Goal: Task Accomplishment & Management: Manage account settings

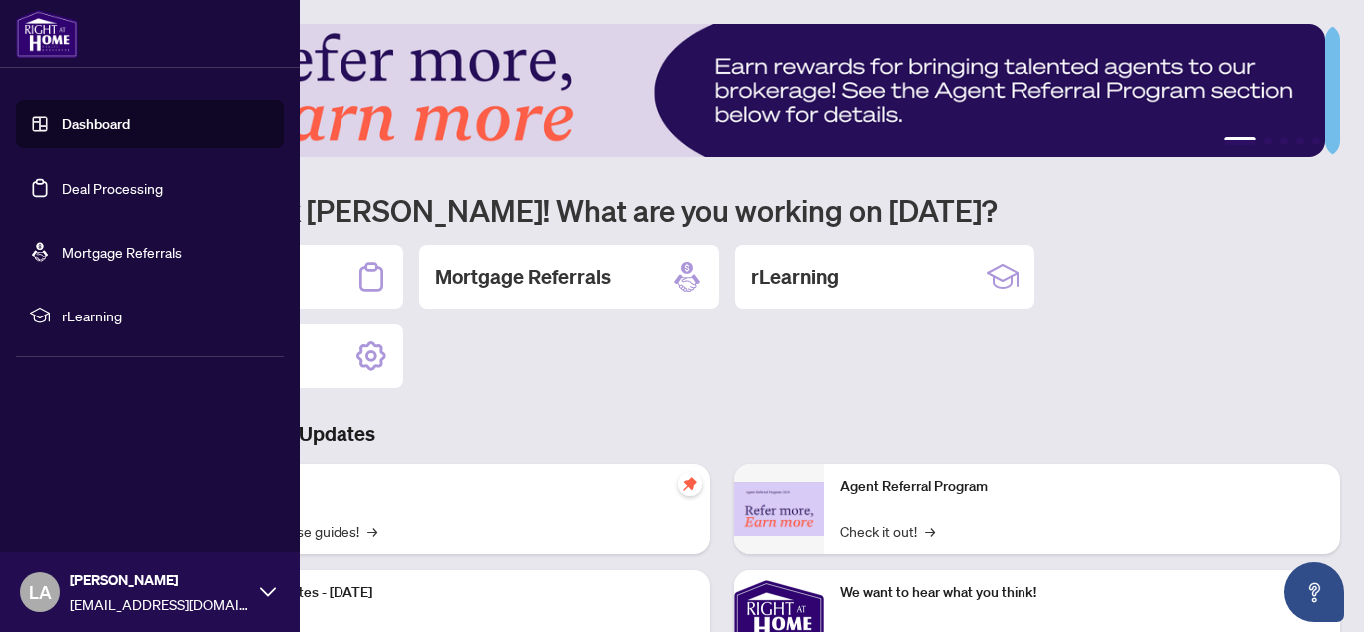
click at [89, 122] on link "Dashboard" at bounding box center [96, 124] width 68 height 18
click at [62, 122] on link "Dashboard" at bounding box center [96, 124] width 68 height 18
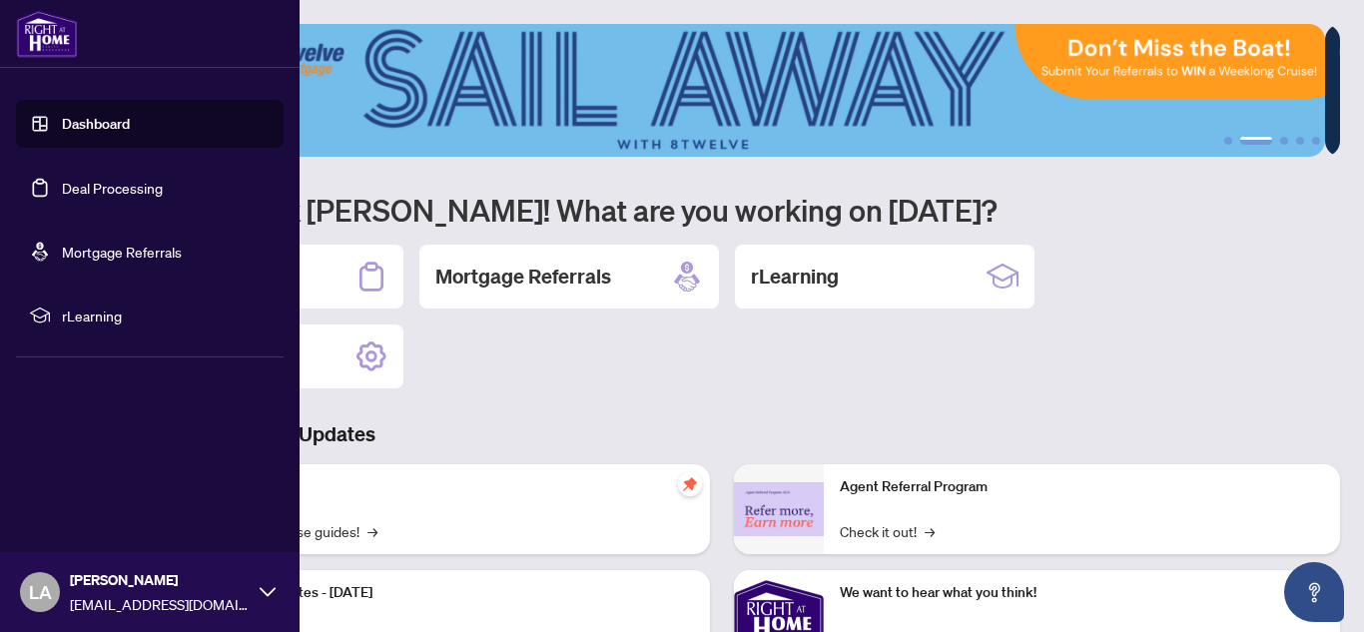
click at [62, 122] on link "Dashboard" at bounding box center [96, 124] width 68 height 18
click at [70, 124] on link "Dashboard" at bounding box center [96, 124] width 68 height 18
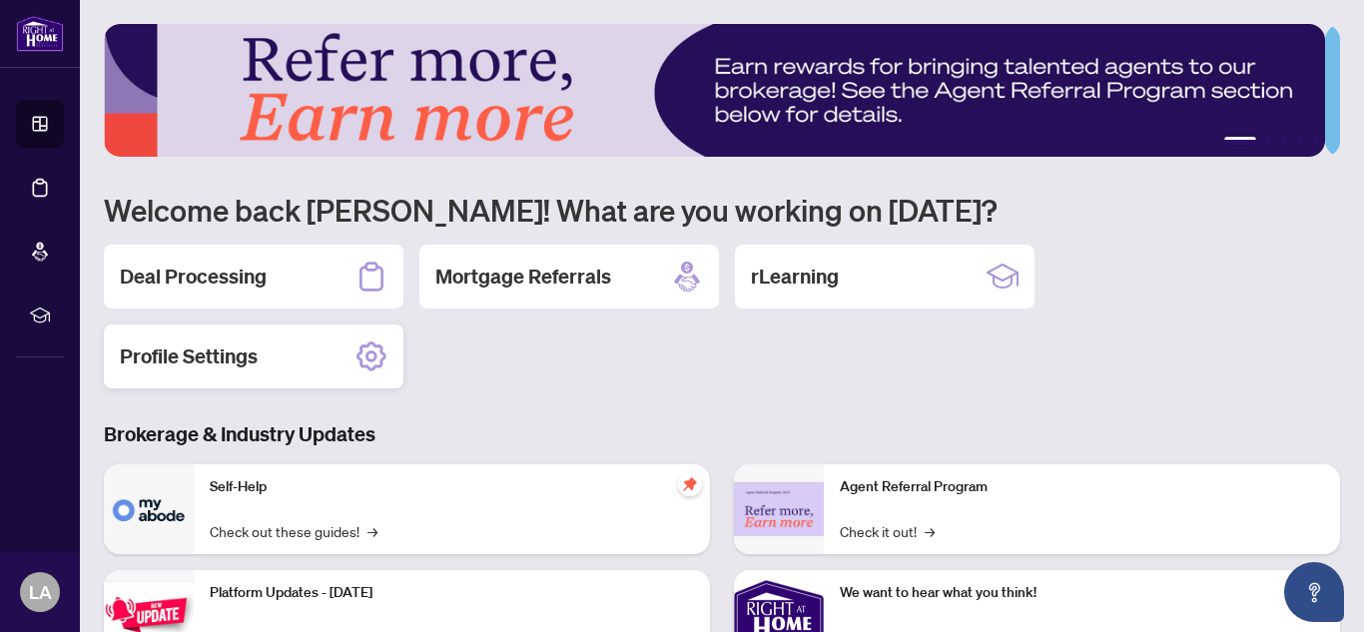
click at [228, 360] on h2 "Profile Settings" at bounding box center [189, 357] width 138 height 28
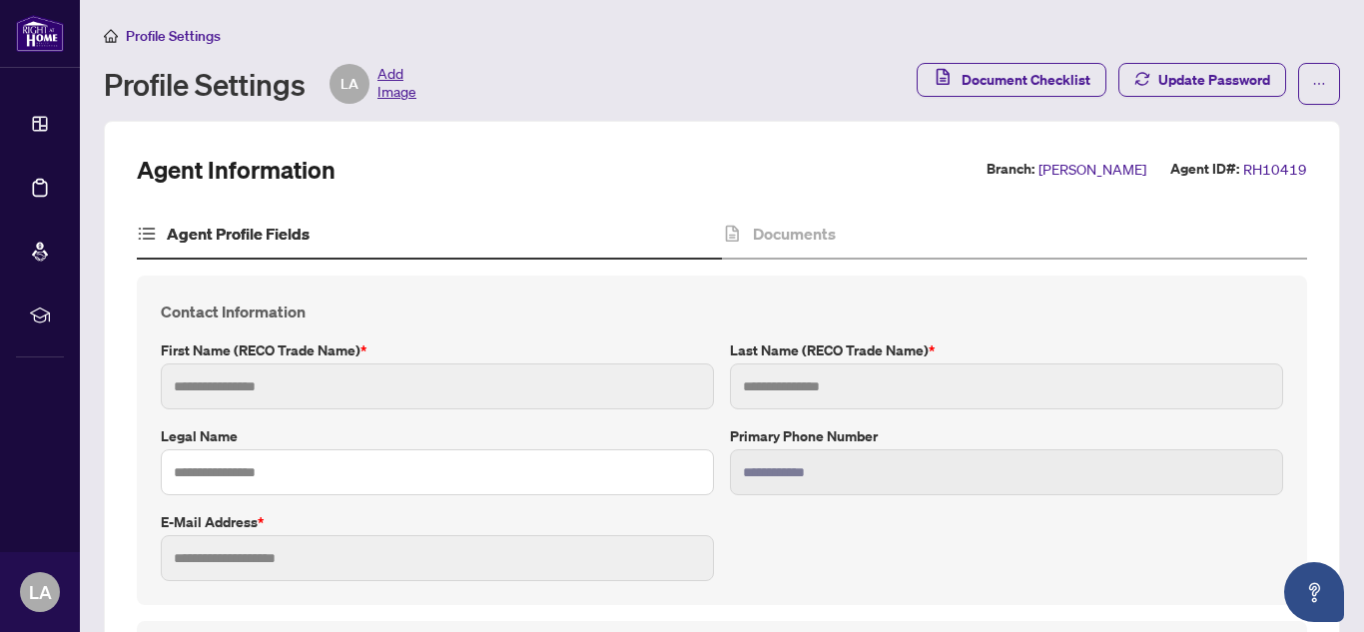
type input "****"
type input "********"
type input "**********"
type input "*********"
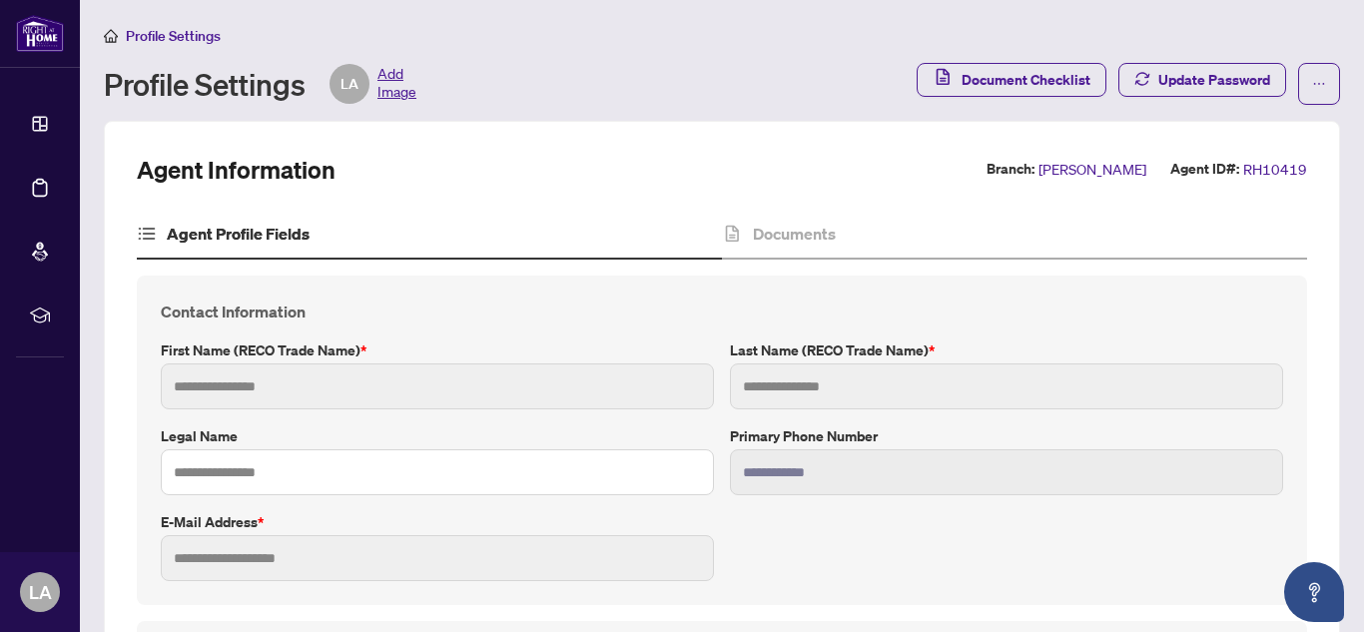
type input "*******"
type input "**********"
type input "*******"
type input "****"
type input "**********"
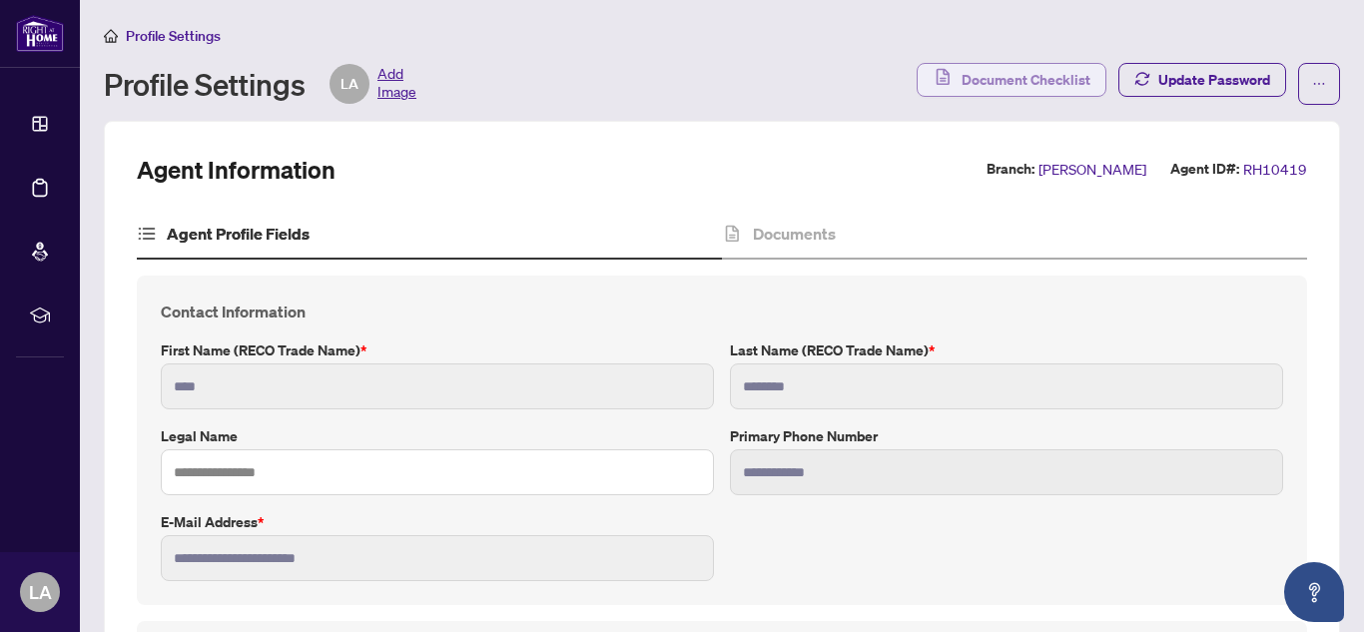
click at [1002, 82] on span "Document Checklist" at bounding box center [1026, 80] width 129 height 32
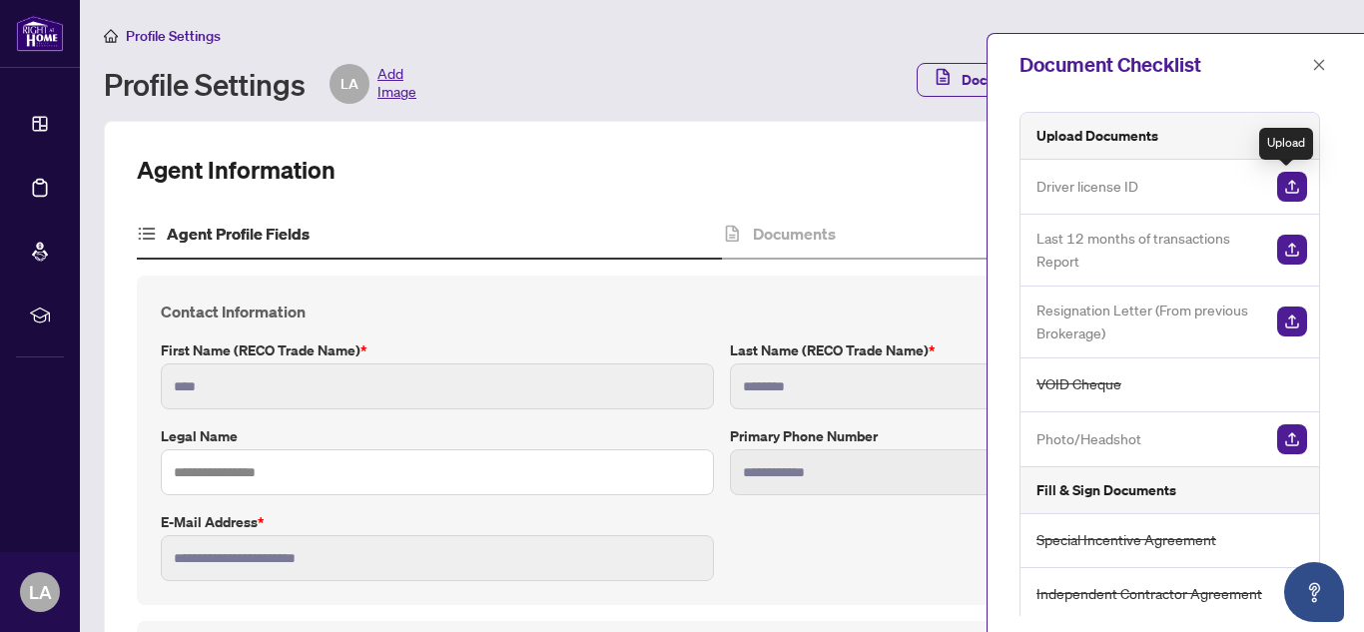
click at [1291, 189] on img "button" at bounding box center [1292, 187] width 30 height 30
click at [1113, 184] on span "Driver license ID" at bounding box center [1088, 186] width 102 height 23
click at [1100, 189] on span "Driver license ID" at bounding box center [1088, 186] width 102 height 23
click at [1065, 134] on h5 "Upload Documents" at bounding box center [1098, 136] width 122 height 22
click at [1093, 193] on span "Driver license ID" at bounding box center [1088, 186] width 102 height 23
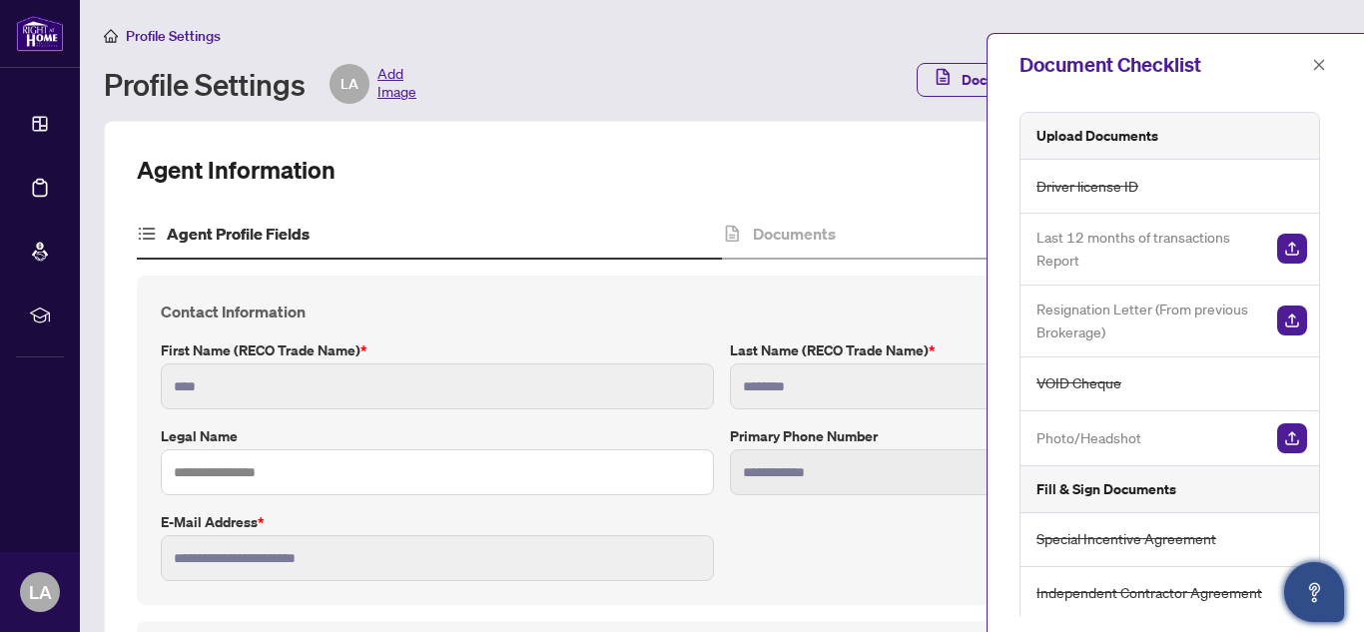
click at [1312, 574] on button "Open asap" at bounding box center [1314, 592] width 60 height 60
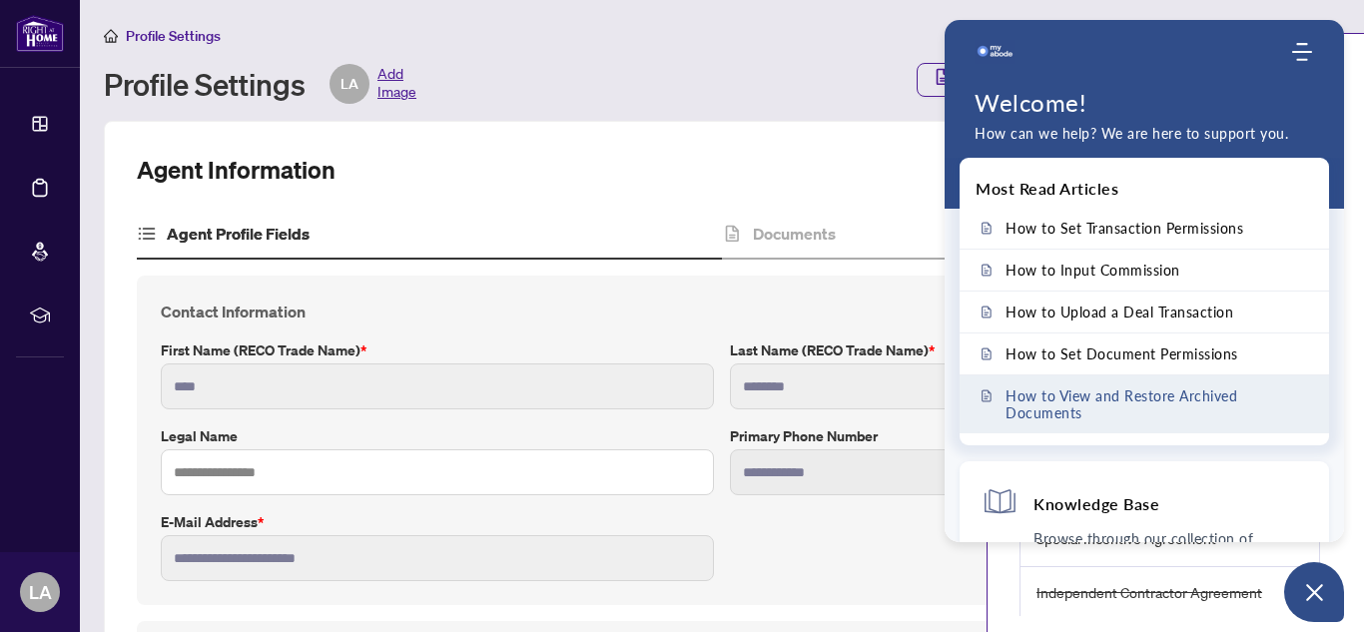
click at [1153, 403] on span "How to View and Restore Archived Documents" at bounding box center [1157, 404] width 302 height 34
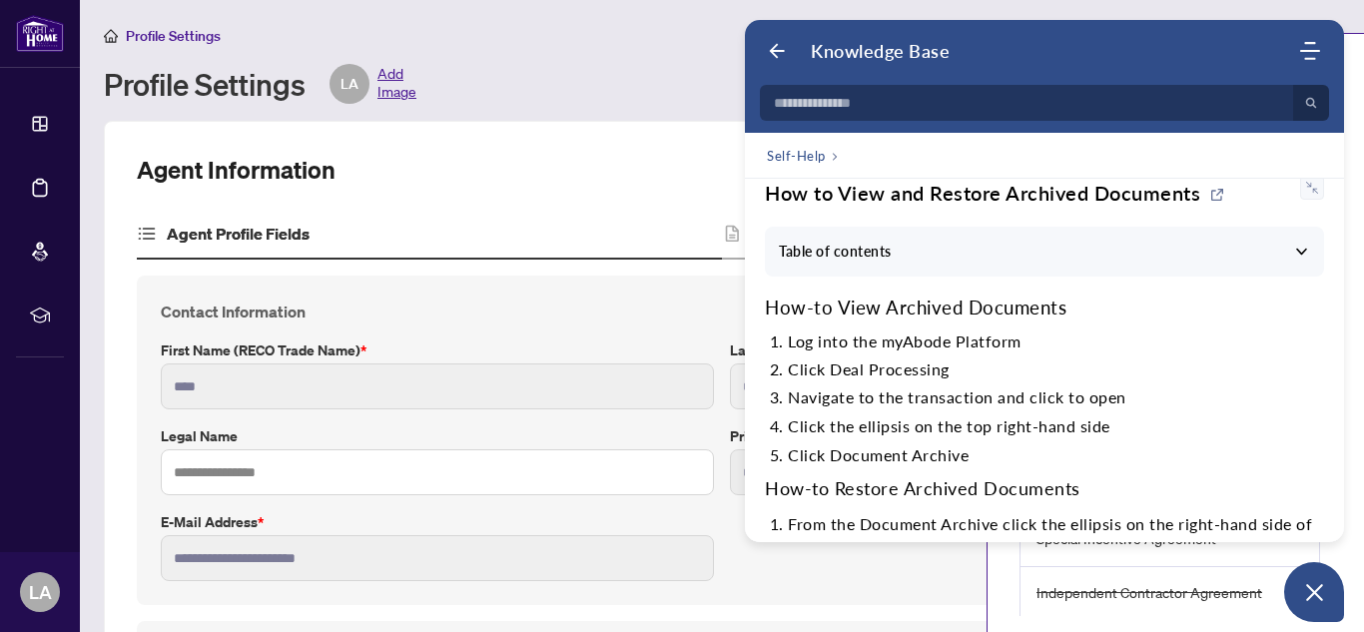
scroll to position [16, 0]
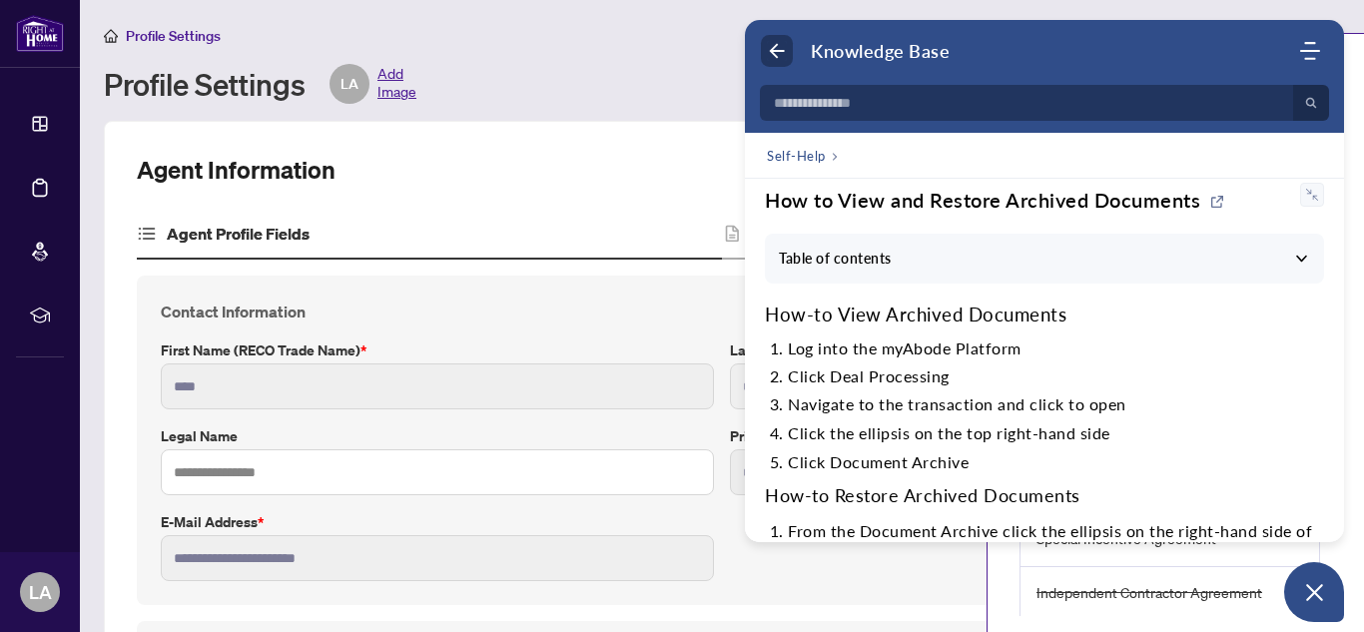
click at [782, 42] on icon "Back" at bounding box center [777, 51] width 20 height 20
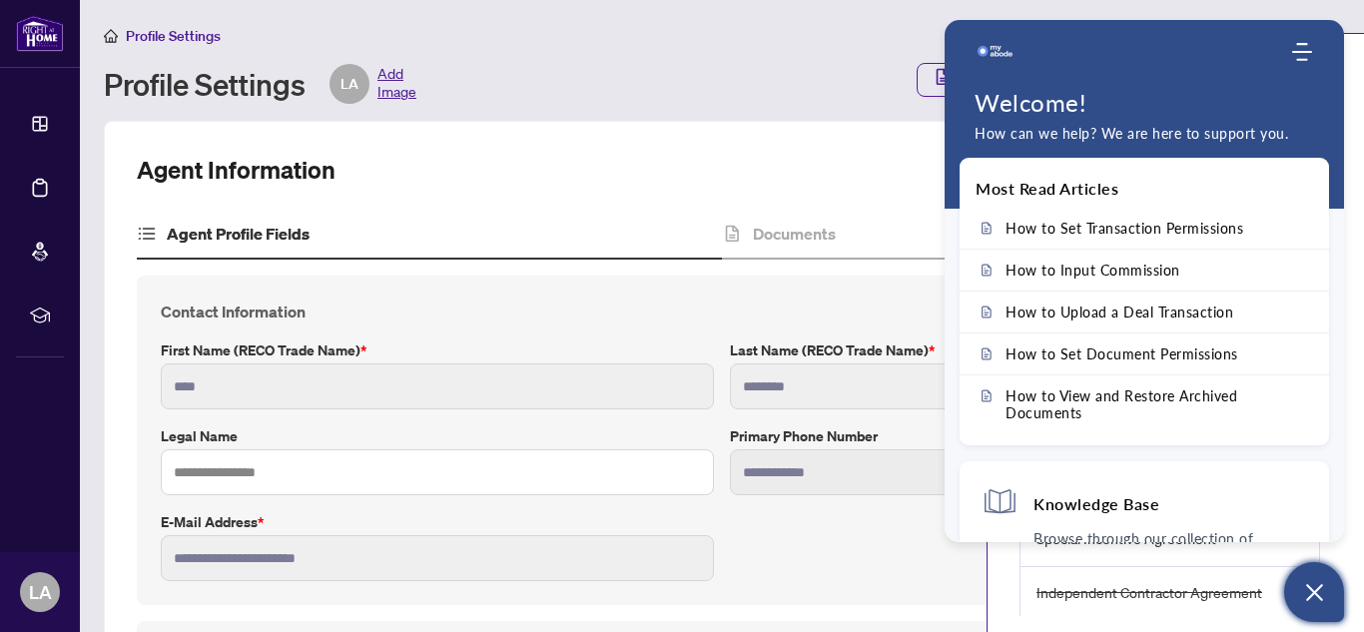
click at [1313, 603] on icon "Open asap" at bounding box center [1314, 592] width 25 height 25
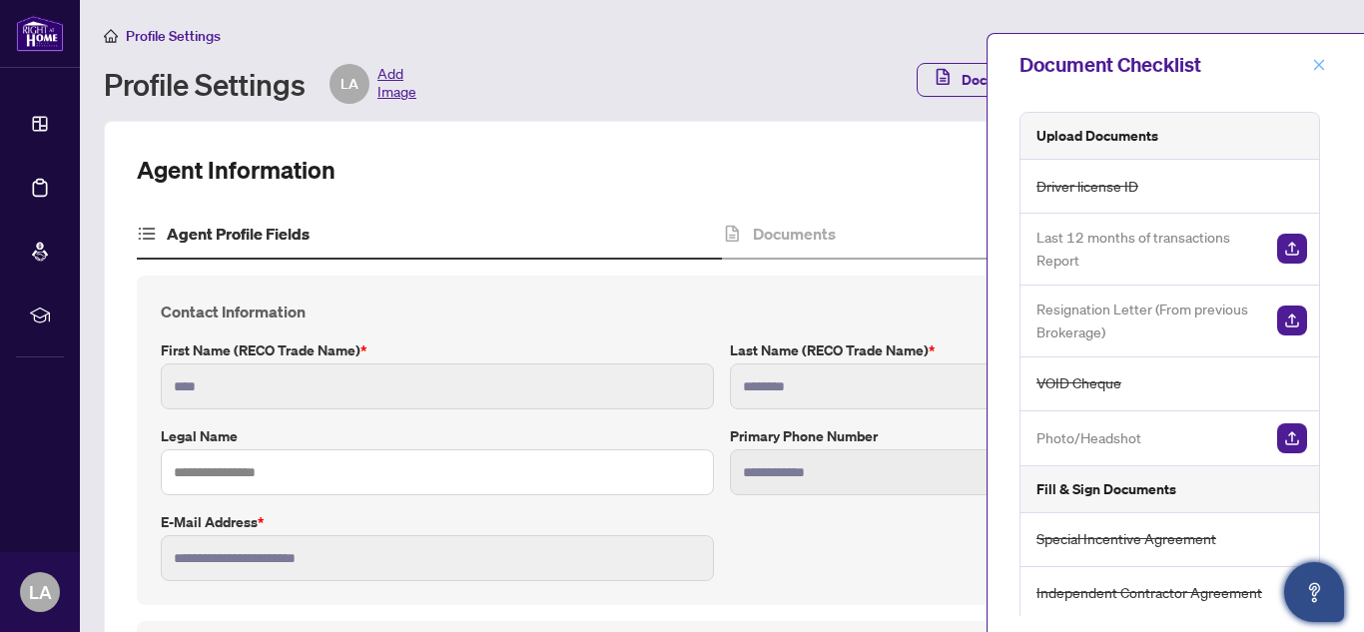
click at [1321, 61] on icon "close" at bounding box center [1319, 64] width 11 height 11
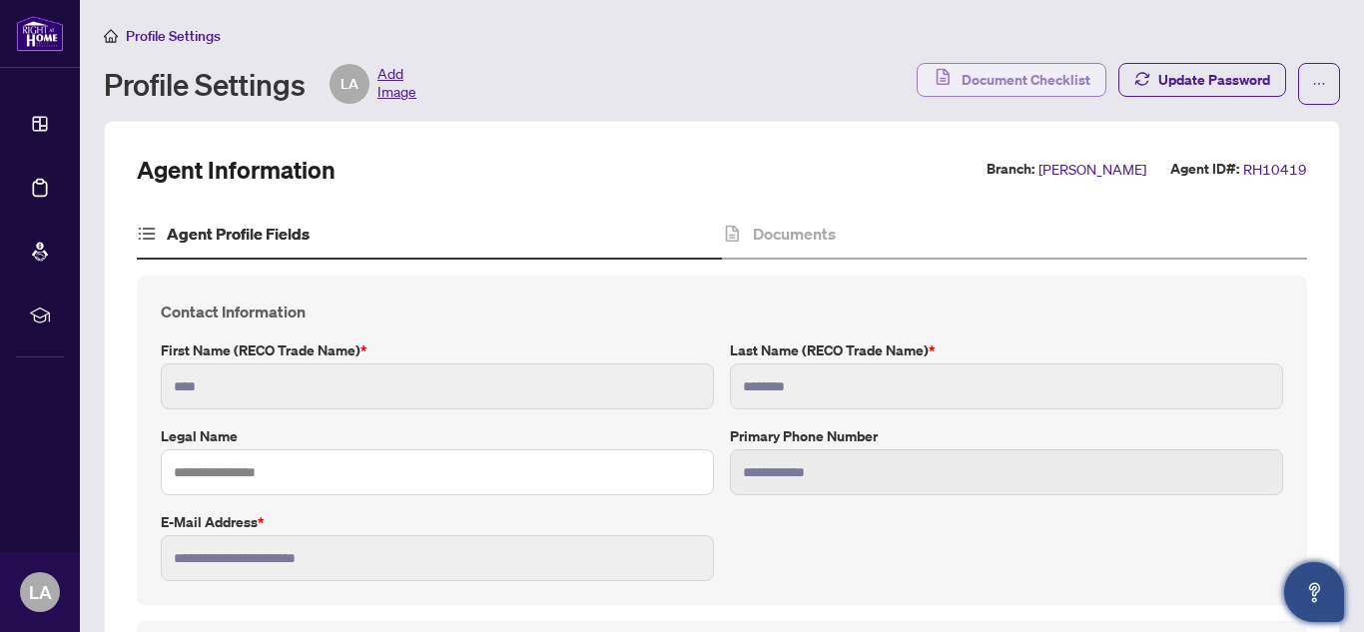
click at [1051, 84] on span "Document Checklist" at bounding box center [1026, 80] width 129 height 32
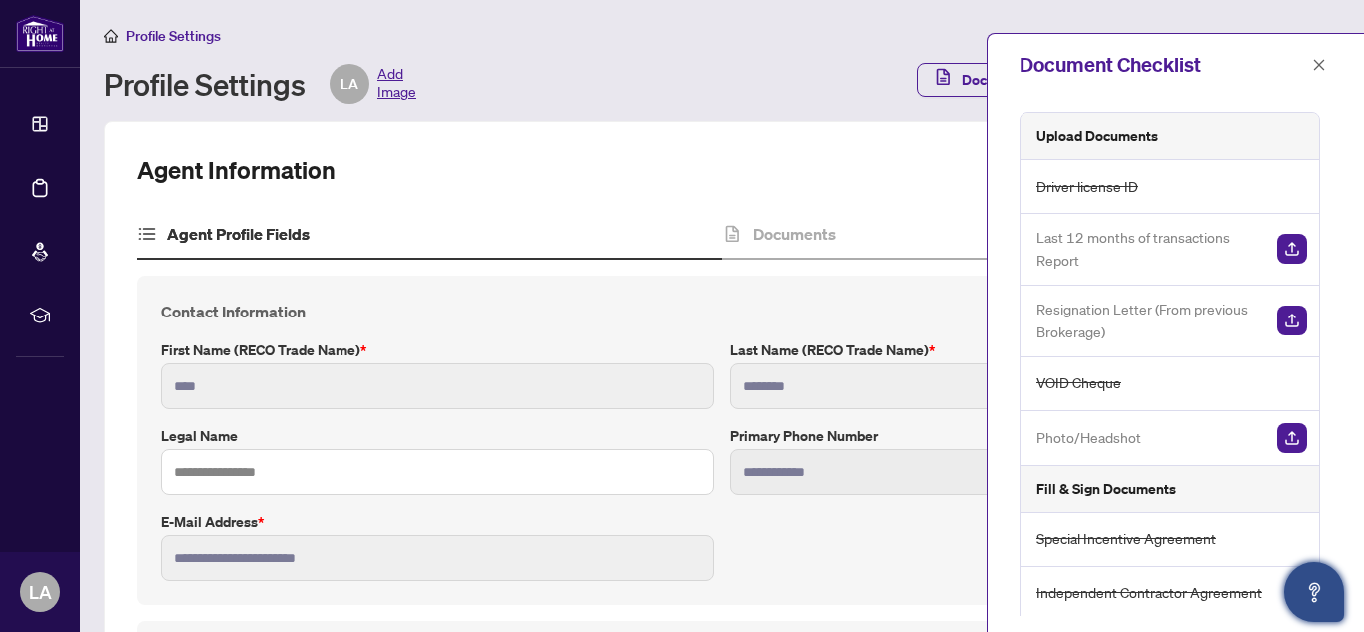
click at [1073, 184] on span "Driver license ID" at bounding box center [1088, 186] width 102 height 23
click at [1079, 139] on h5 "Upload Documents" at bounding box center [1098, 136] width 122 height 22
click at [1170, 201] on div "Driver license ID" at bounding box center [1170, 187] width 299 height 54
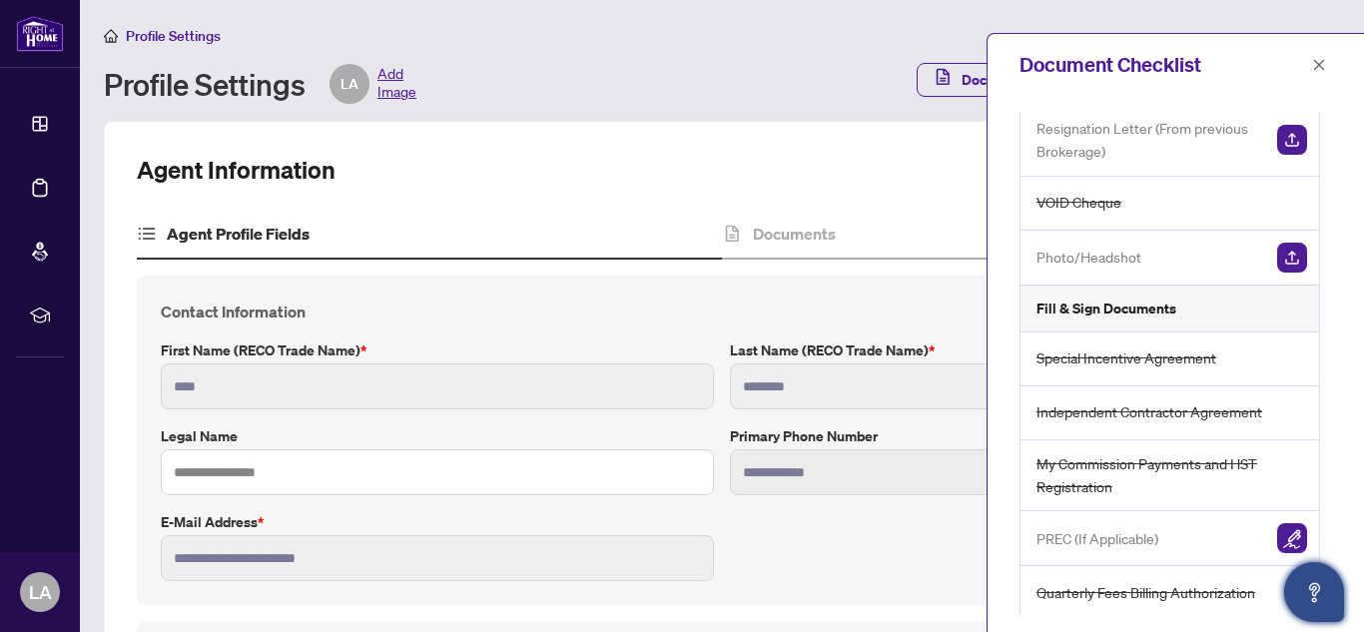
scroll to position [0, 0]
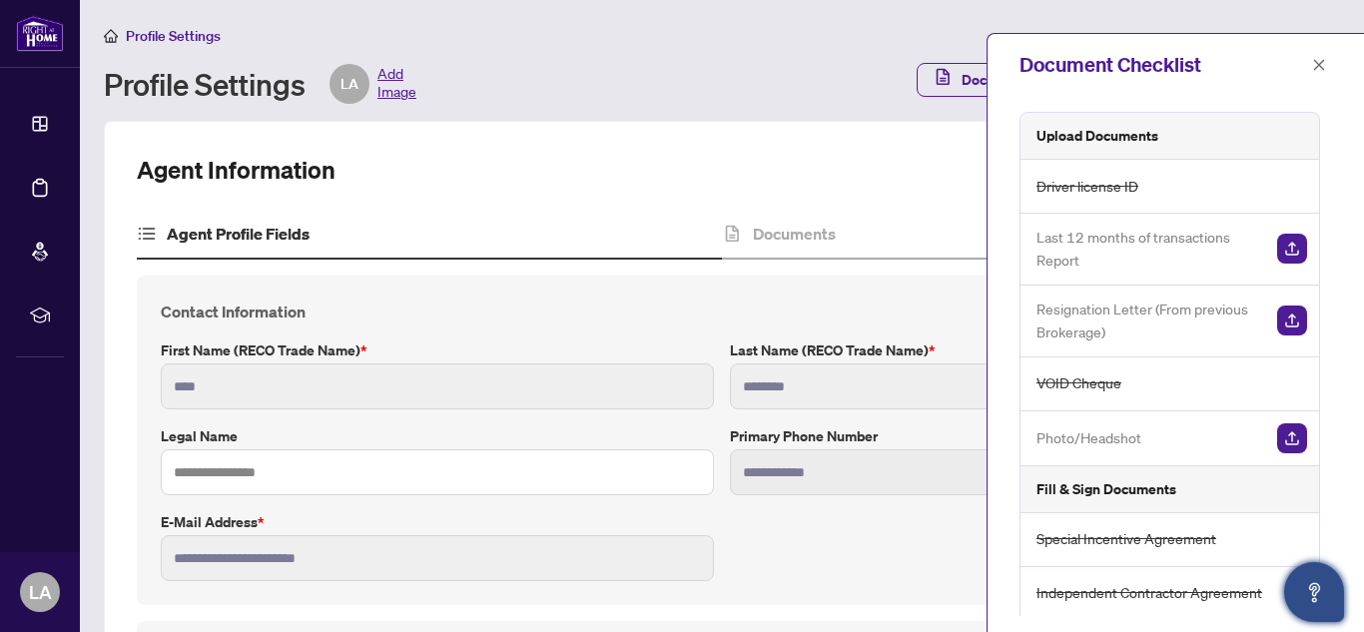
click at [1119, 184] on span "Driver license ID" at bounding box center [1088, 186] width 102 height 23
click at [1168, 191] on div "Driver license ID" at bounding box center [1170, 187] width 299 height 54
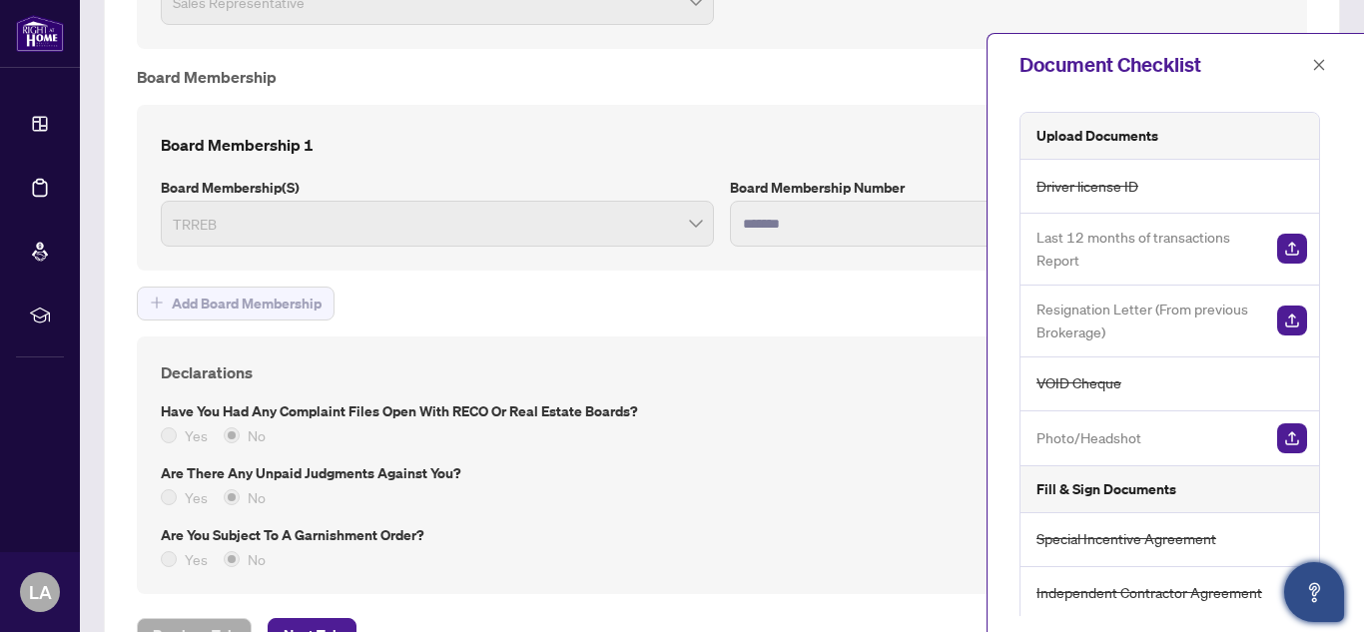
scroll to position [1626, 0]
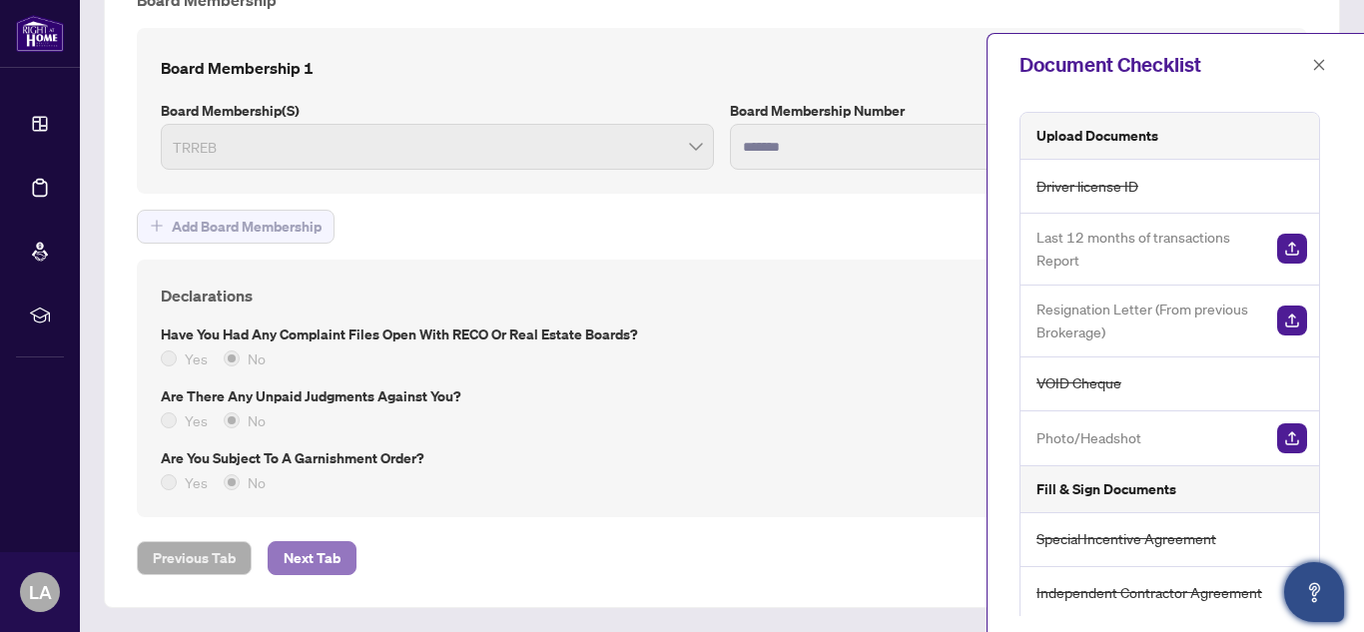
click at [302, 567] on span "Next Tab" at bounding box center [312, 558] width 57 height 32
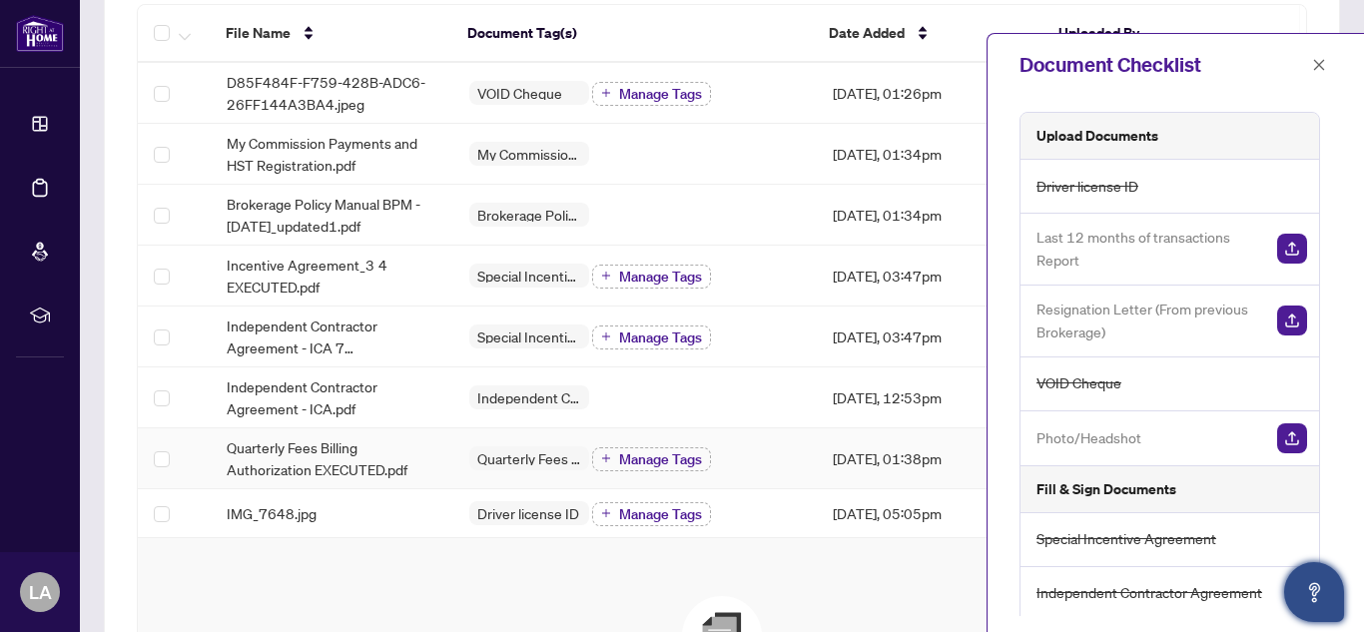
scroll to position [274, 0]
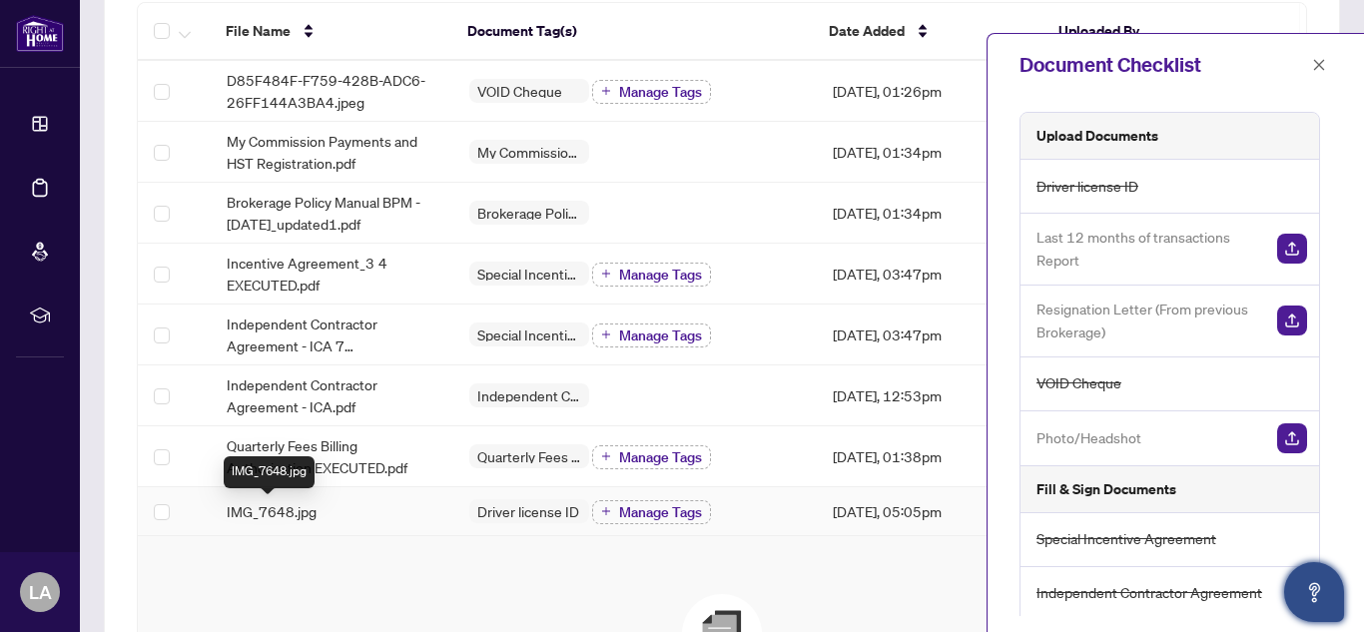
click at [274, 504] on span "IMG_7648.jpg" at bounding box center [272, 511] width 90 height 22
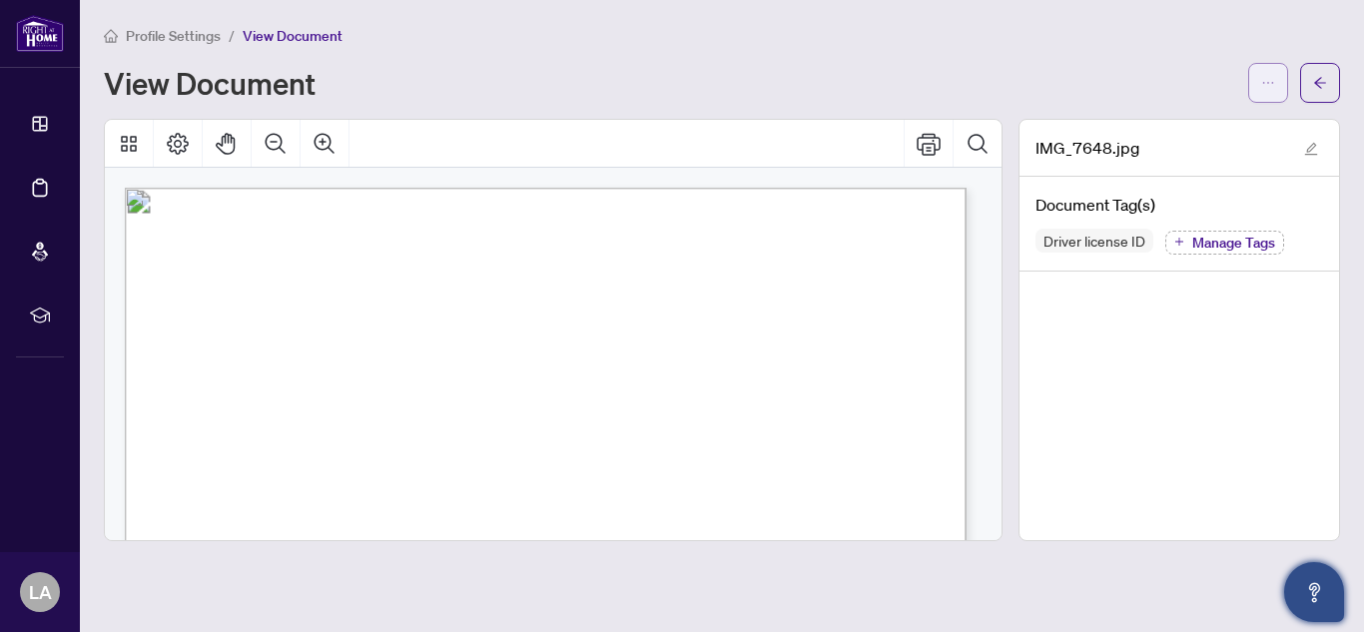
click at [1258, 82] on button "button" at bounding box center [1268, 83] width 40 height 40
click at [1312, 87] on button "button" at bounding box center [1320, 83] width 40 height 40
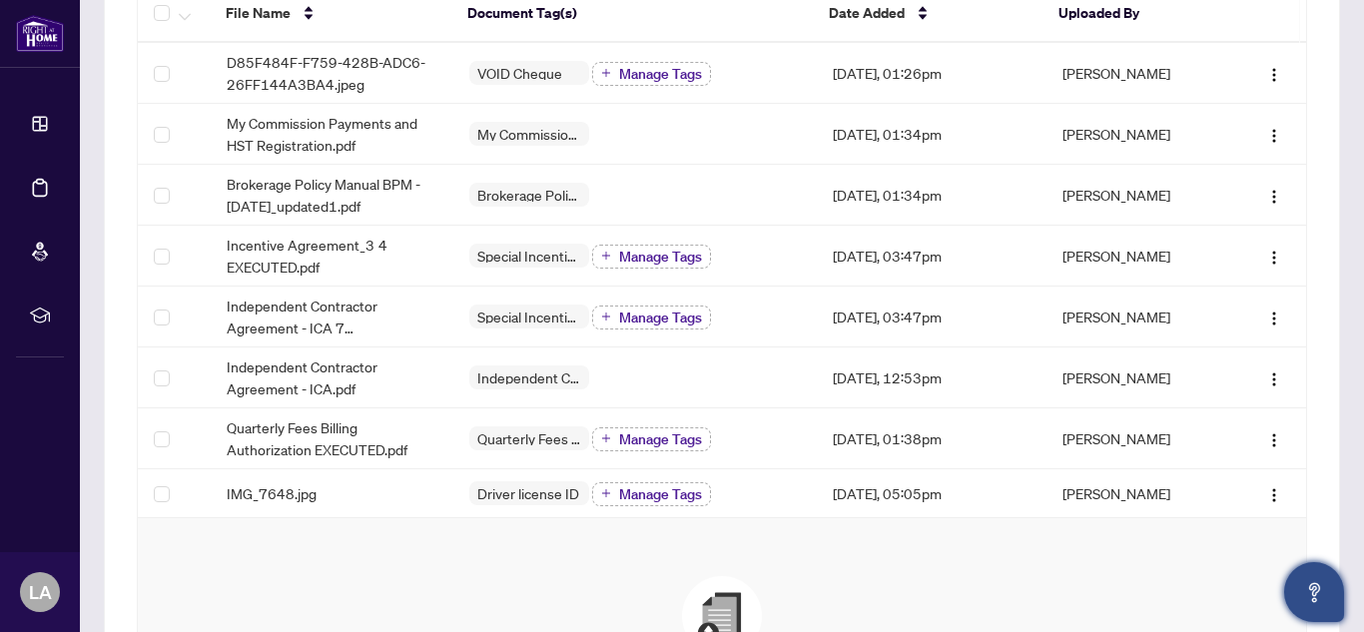
scroll to position [293, 0]
click at [1266, 492] on img "button" at bounding box center [1274, 494] width 16 height 16
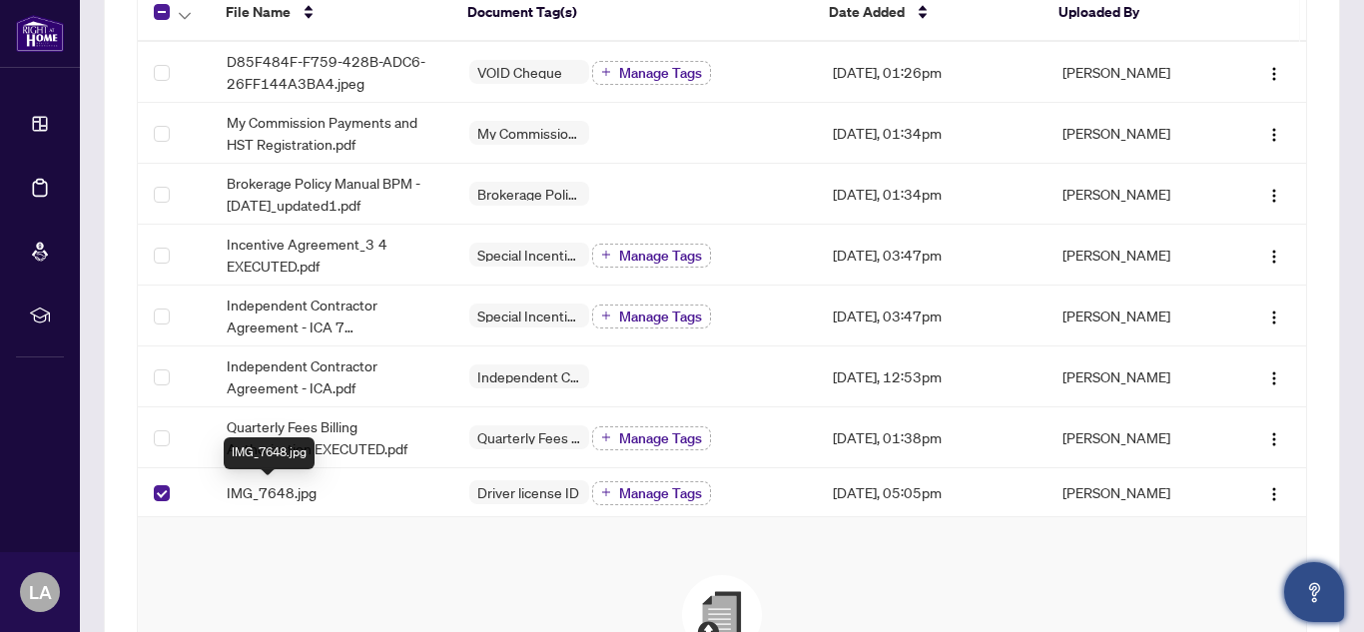
drag, startPoint x: 300, startPoint y: 493, endPoint x: 274, endPoint y: 488, distance: 26.4
click at [274, 488] on span "IMG_7648.jpg" at bounding box center [272, 492] width 90 height 22
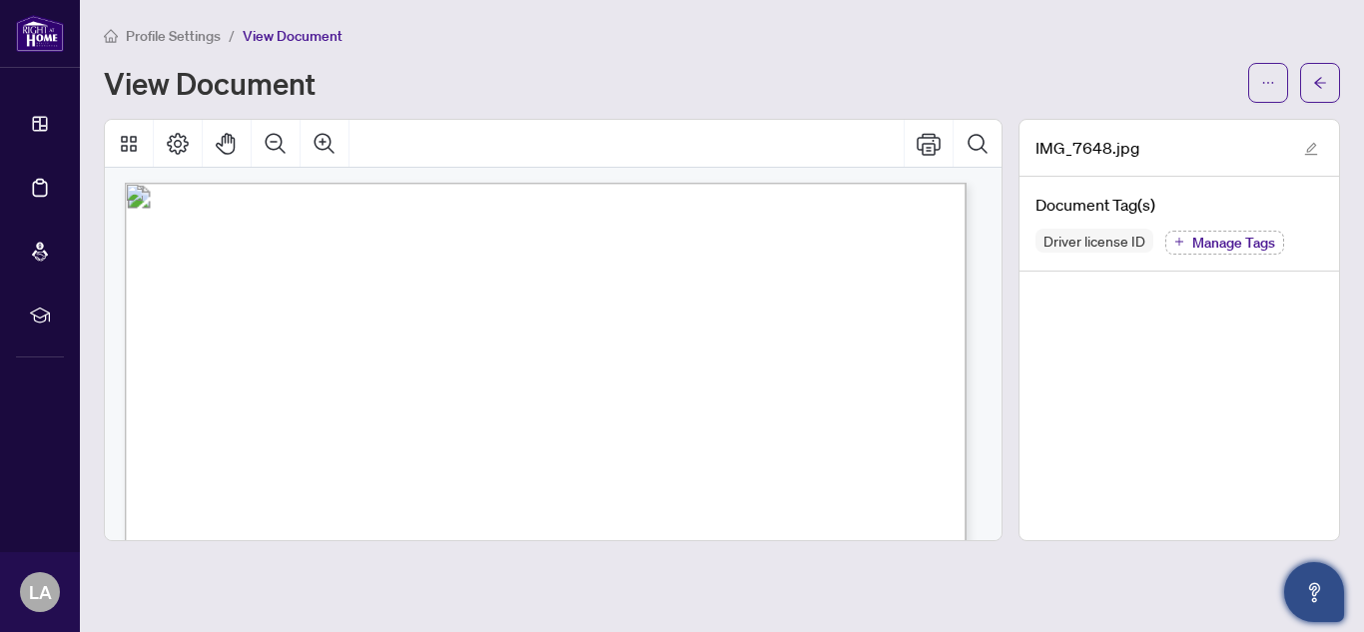
scroll to position [4, 0]
click at [1307, 146] on icon "edit" at bounding box center [1311, 149] width 14 height 14
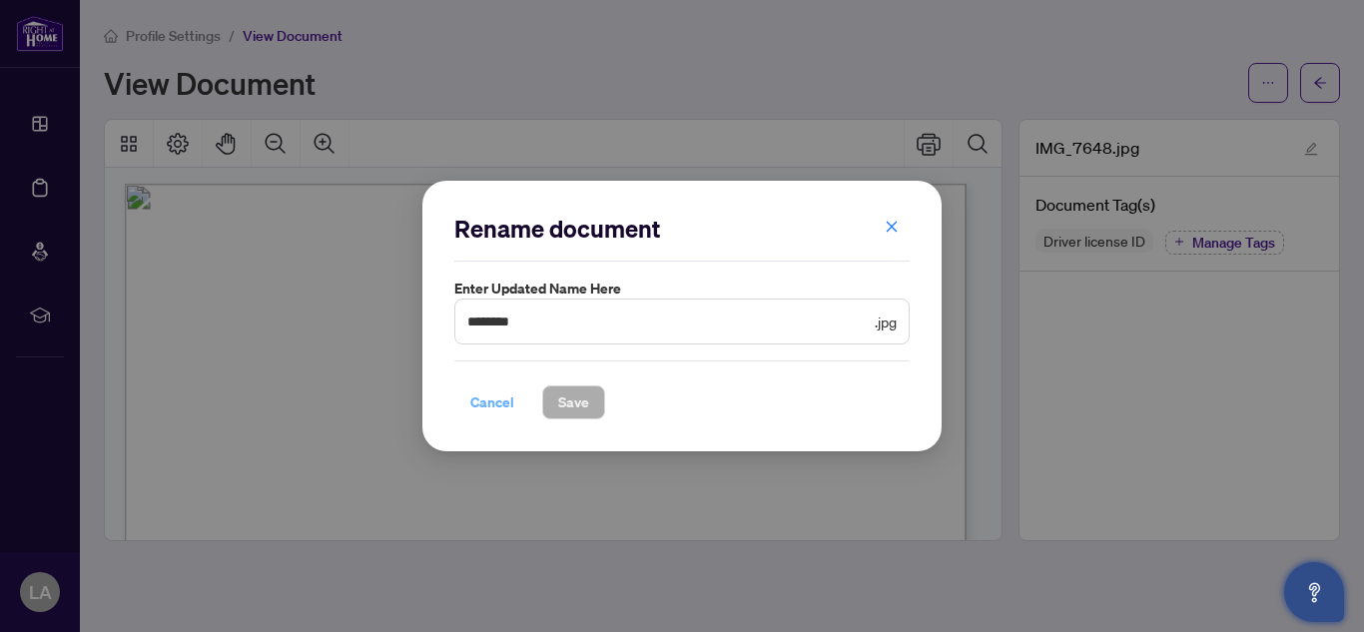
click at [498, 399] on span "Cancel" at bounding box center [492, 402] width 44 height 32
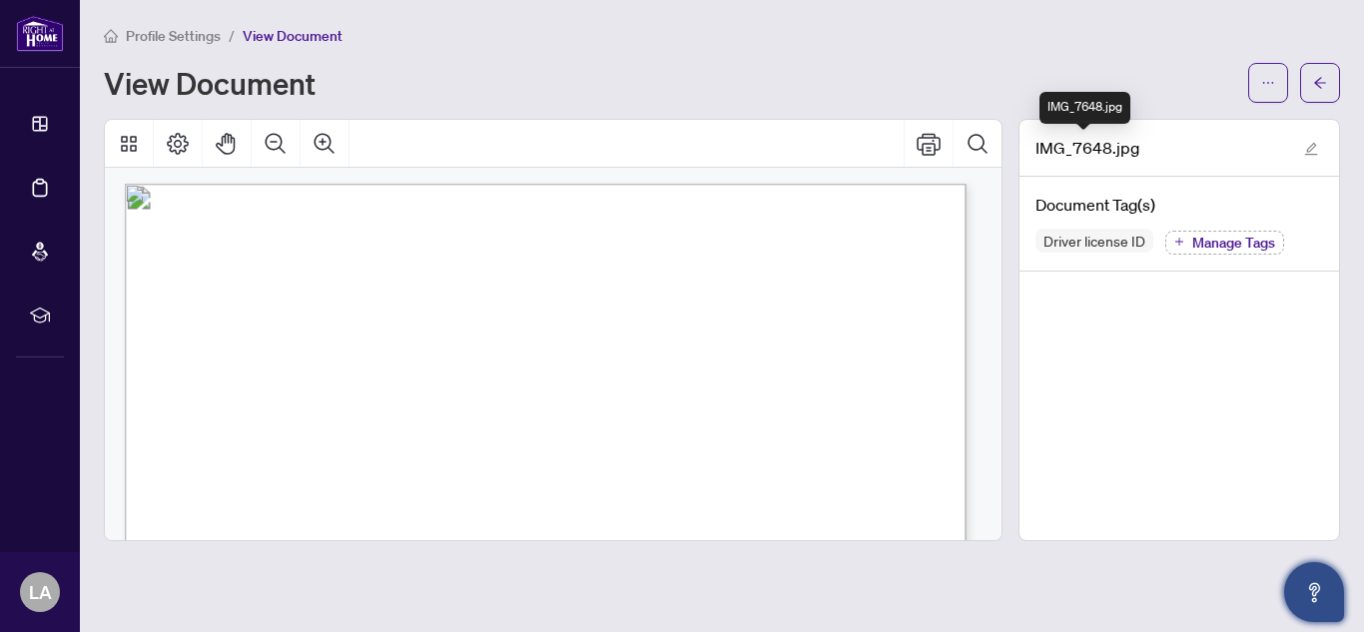
click at [1123, 153] on span "IMG_7648.jpg" at bounding box center [1088, 148] width 104 height 24
click at [1157, 153] on div "IMG_7648.jpg" at bounding box center [1180, 148] width 320 height 57
drag, startPoint x: 1308, startPoint y: 146, endPoint x: 906, endPoint y: 258, distance: 417.7
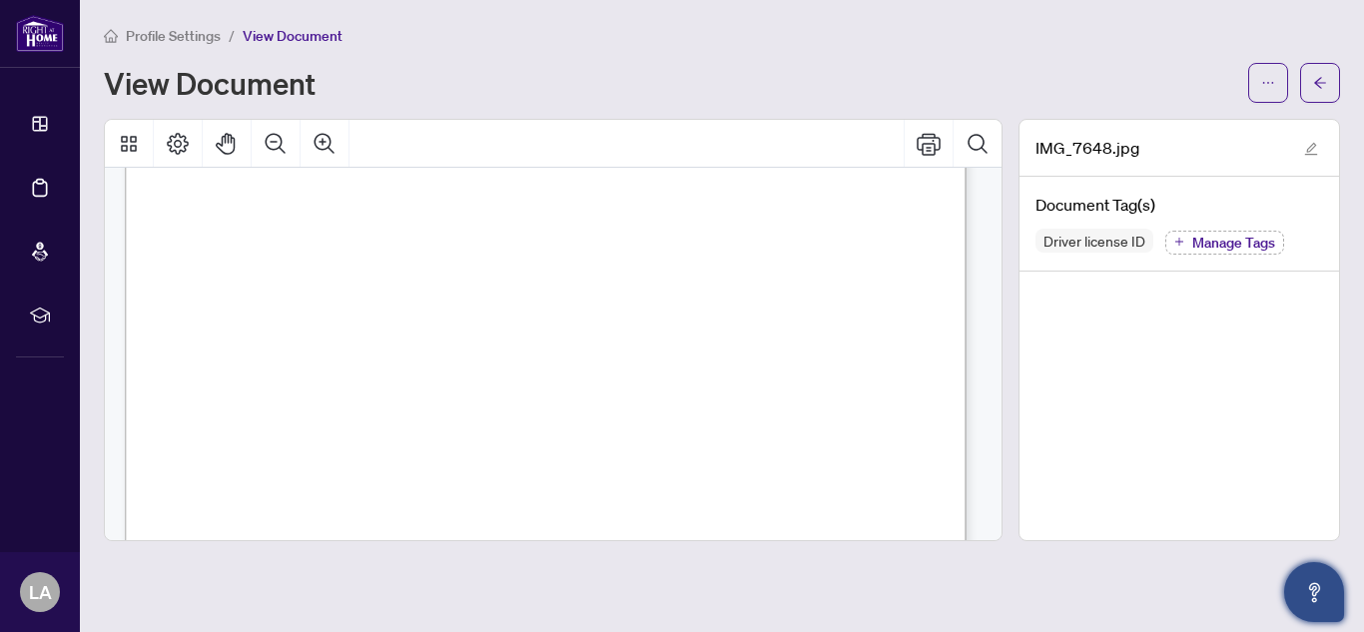
scroll to position [0, 0]
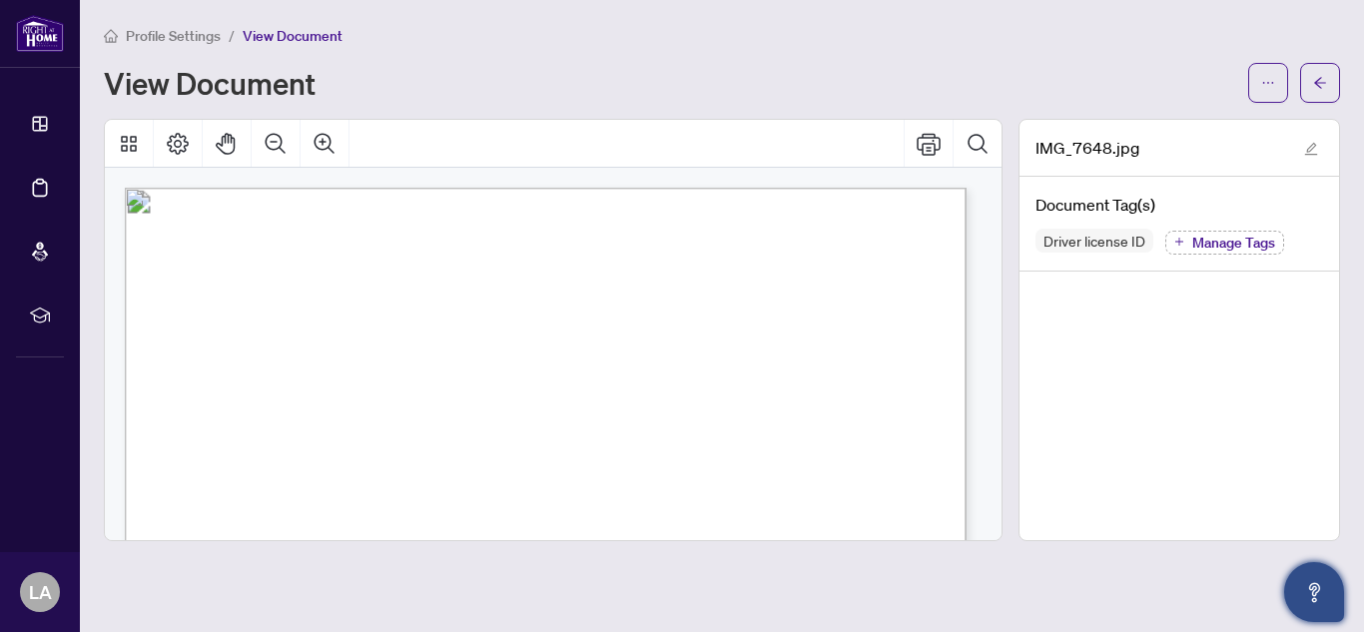
drag, startPoint x: 1311, startPoint y: 145, endPoint x: 544, endPoint y: 411, distance: 812.0
click at [1276, 80] on button "button" at bounding box center [1268, 83] width 40 height 40
click at [948, 54] on div "Profile Settings / View Document View Document" at bounding box center [722, 63] width 1236 height 79
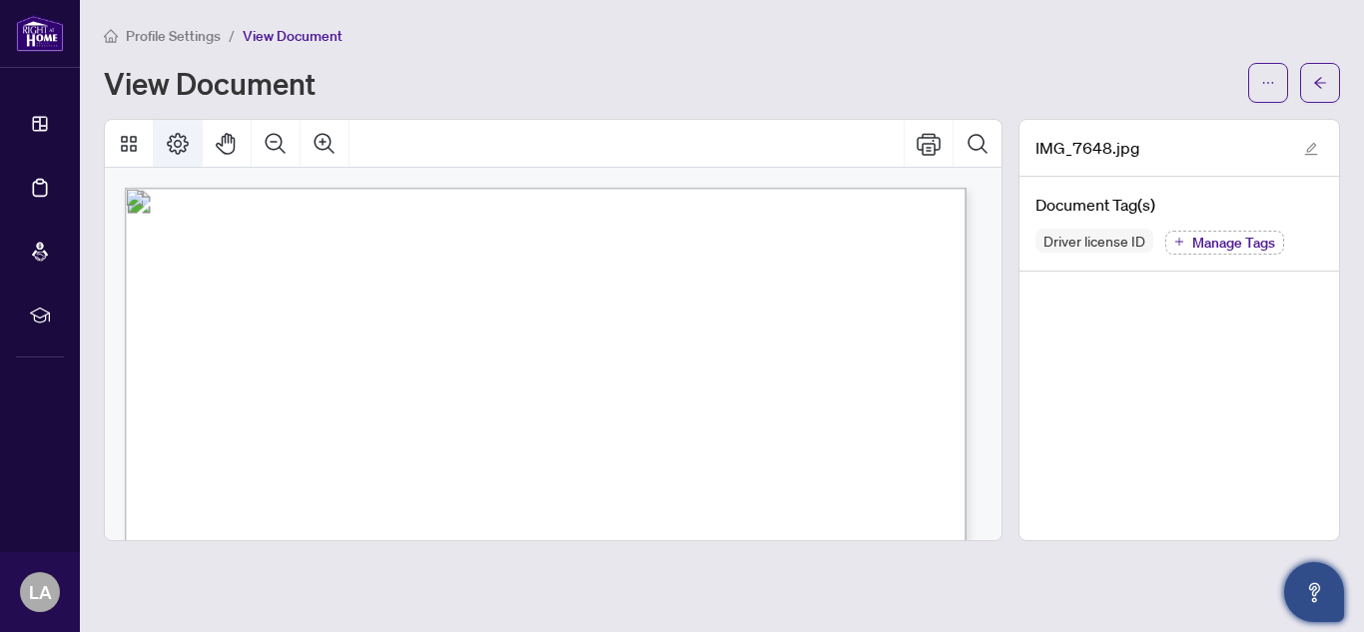
click at [173, 137] on icon "Page Layout" at bounding box center [178, 144] width 24 height 24
click at [130, 142] on icon "Thumbnails" at bounding box center [129, 144] width 24 height 24
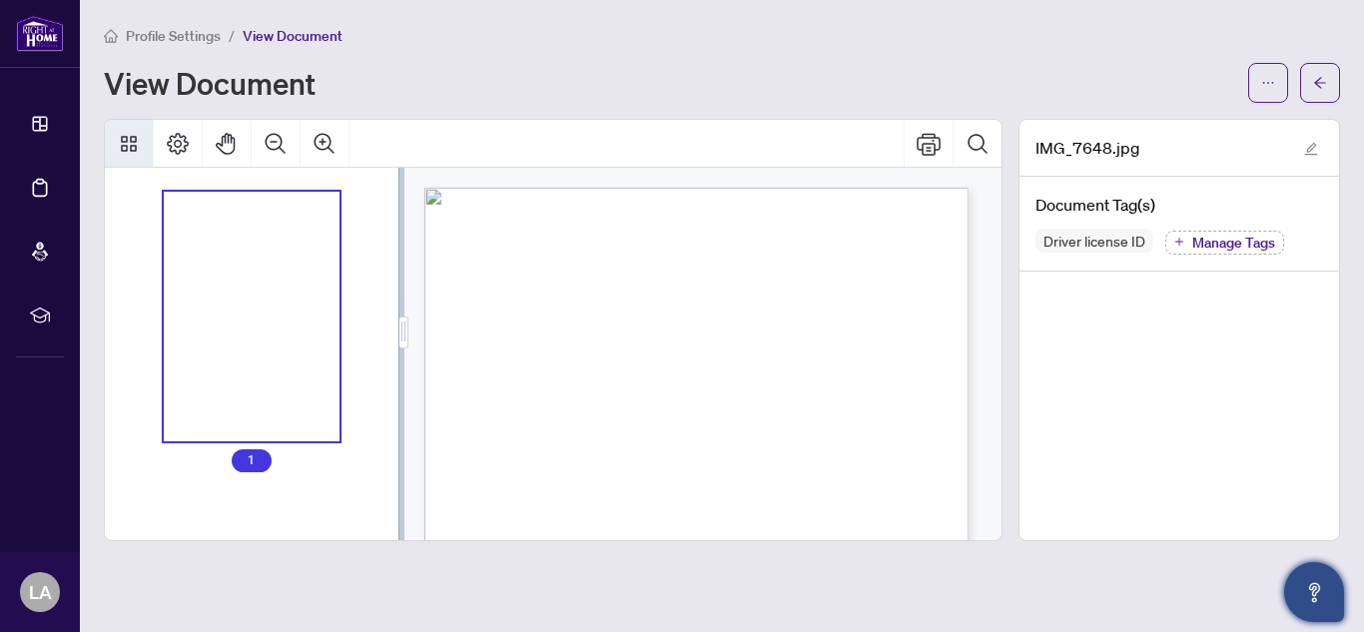
click at [238, 222] on div "Thumbnails" at bounding box center [252, 317] width 177 height 250
click at [247, 263] on div "Thumbnails" at bounding box center [252, 317] width 177 height 250
